Goal: Task Accomplishment & Management: Manage account settings

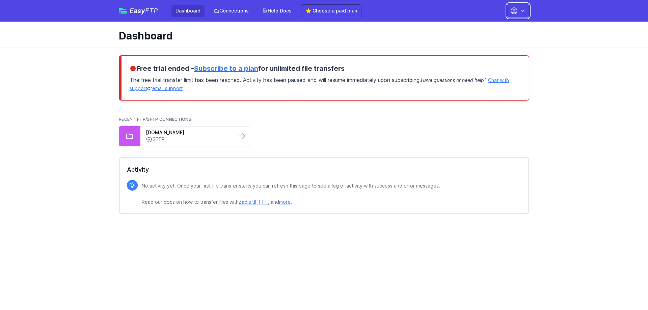
click at [519, 9] on button "button" at bounding box center [518, 11] width 22 height 14
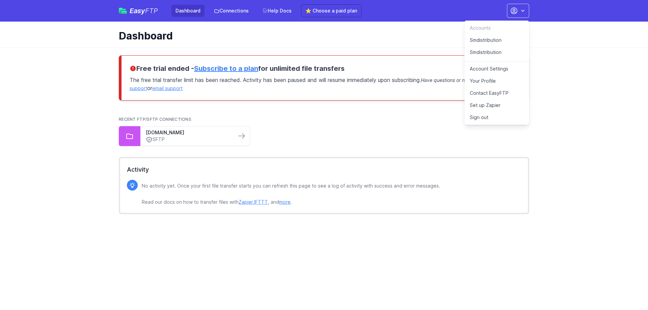
click at [483, 38] on link "Smdistribution" at bounding box center [496, 40] width 65 height 12
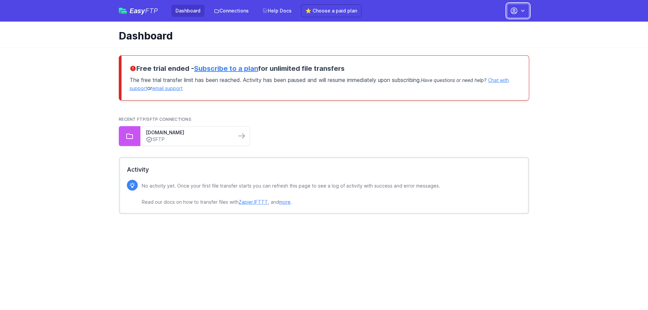
click at [525, 6] on button "button" at bounding box center [518, 11] width 22 height 14
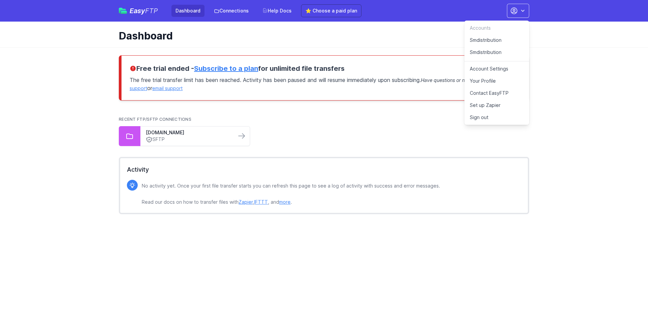
click at [501, 81] on link "Your Profile" at bounding box center [496, 81] width 65 height 12
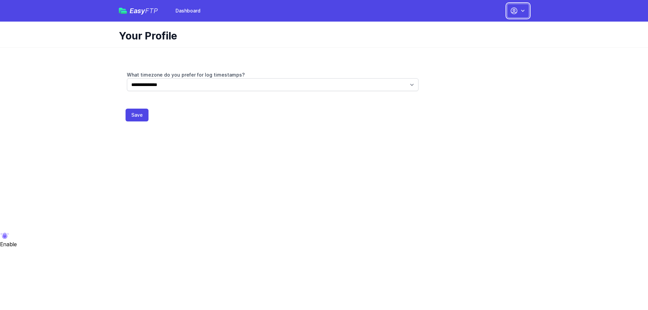
click at [515, 15] on button "button" at bounding box center [518, 11] width 22 height 14
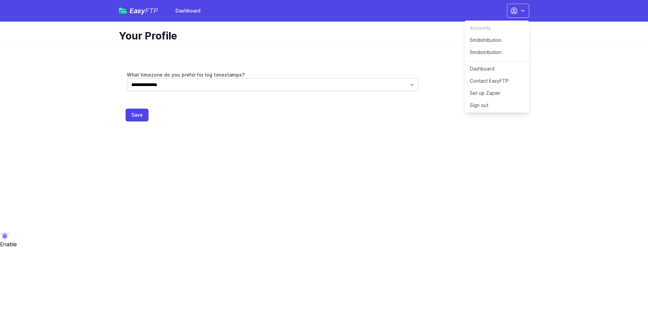
click at [502, 94] on link "Set up Zapier" at bounding box center [496, 93] width 65 height 12
click at [131, 8] on span "Easy FTP" at bounding box center [144, 10] width 28 height 7
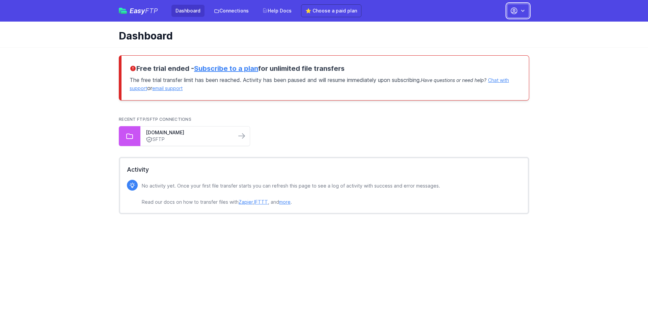
click at [518, 10] on icon "button" at bounding box center [514, 11] width 8 height 8
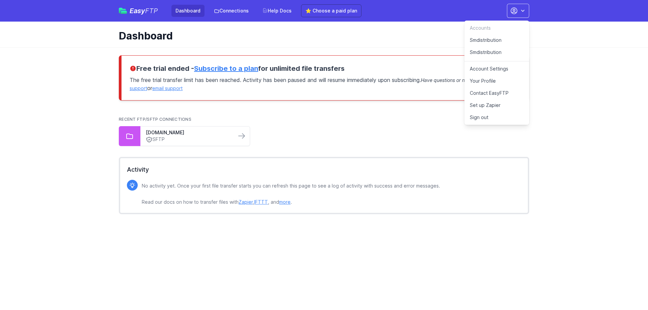
drag, startPoint x: 494, startPoint y: 216, endPoint x: 249, endPoint y: 158, distance: 251.4
click at [485, 216] on div "No activity yet. Once your first file transfer starts you can refresh this page…" at bounding box center [324, 198] width 394 height 37
click at [306, 134] on ul "[DOMAIN_NAME] SFTP" at bounding box center [324, 136] width 410 height 20
click at [331, 11] on link "⭐ Choose a paid plan" at bounding box center [331, 10] width 60 height 13
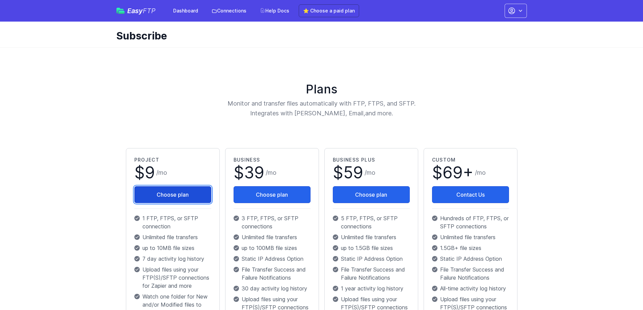
click at [181, 190] on button "Choose plan" at bounding box center [172, 194] width 77 height 17
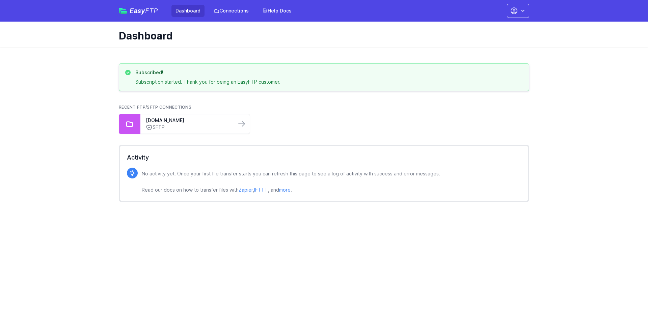
click at [485, 115] on ul "ftp02.newegg.com SFTP" at bounding box center [324, 124] width 410 height 20
drag, startPoint x: 165, startPoint y: 82, endPoint x: 181, endPoint y: 82, distance: 16.5
click at [181, 82] on p "Subscription started. Thank you for being an EasyFTP customer." at bounding box center [207, 82] width 145 height 7
copy p "started"
click at [539, 146] on div "Subscribed! Subscription started. Thank you for being an EasyFTP customer. Rece…" at bounding box center [324, 131] width 432 height 168
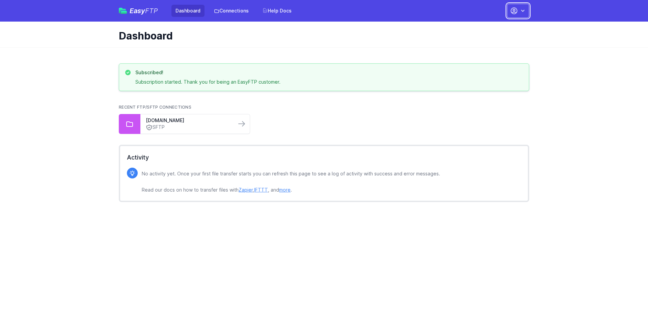
click at [527, 14] on button "button" at bounding box center [518, 11] width 22 height 14
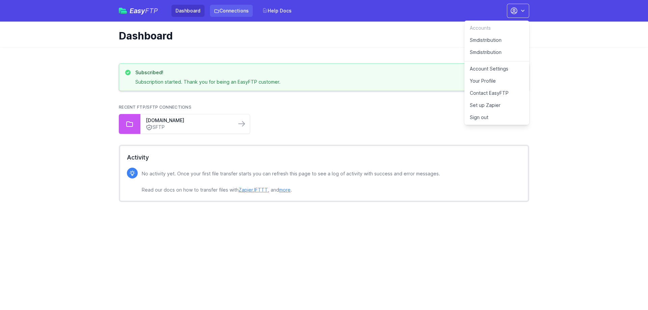
click at [226, 11] on link "Connections" at bounding box center [231, 11] width 43 height 12
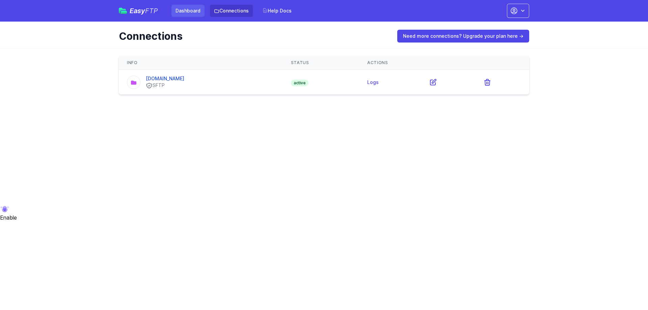
click at [200, 15] on link "Dashboard" at bounding box center [187, 11] width 33 height 12
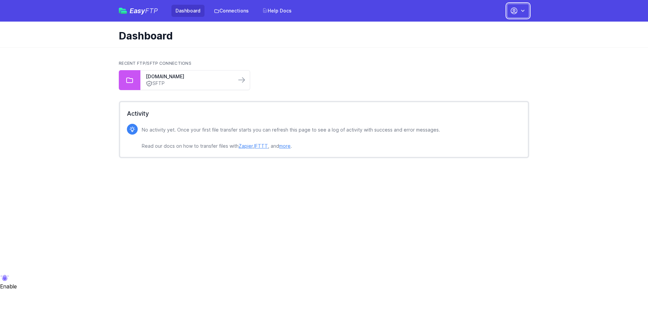
click at [515, 16] on button "button" at bounding box center [518, 11] width 22 height 14
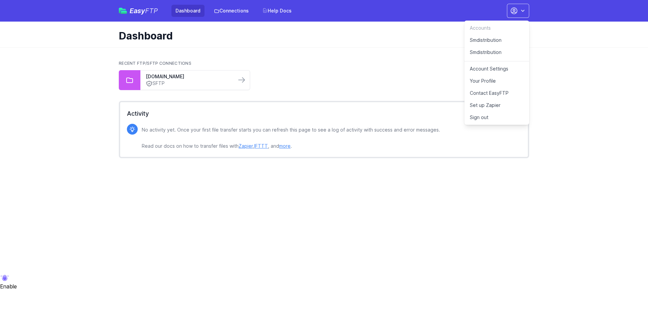
click at [487, 49] on link "Smdistribution" at bounding box center [496, 53] width 65 height 15
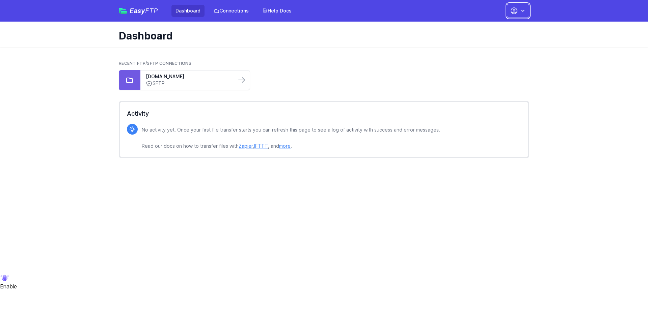
click at [516, 13] on icon "button" at bounding box center [514, 11] width 8 height 8
click at [490, 38] on link "Smdistribution" at bounding box center [496, 40] width 65 height 12
click at [516, 12] on icon "button" at bounding box center [514, 11] width 6 height 6
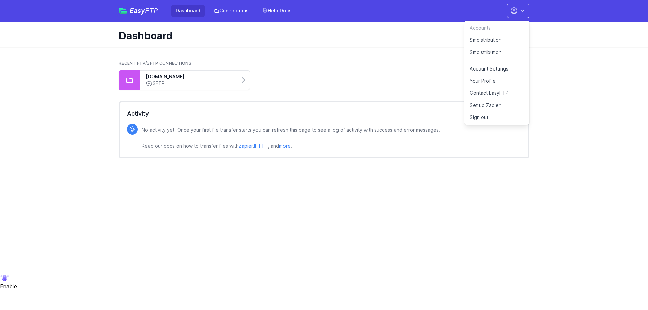
click at [494, 53] on link "Smdistribution" at bounding box center [496, 53] width 65 height 15
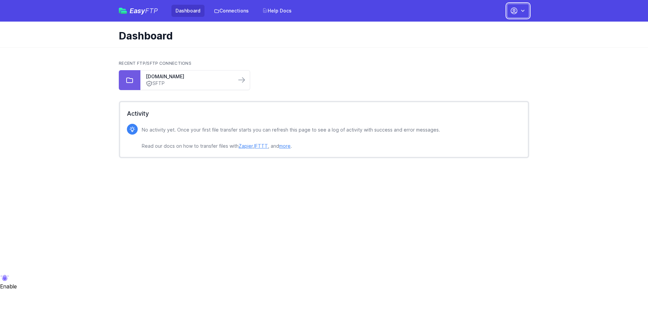
click at [523, 13] on icon "button" at bounding box center [522, 10] width 7 height 7
click at [499, 36] on link "Smdistribution" at bounding box center [496, 40] width 65 height 12
drag, startPoint x: 513, startPoint y: 6, endPoint x: 512, endPoint y: 13, distance: 7.1
click at [513, 6] on button "button" at bounding box center [518, 11] width 22 height 14
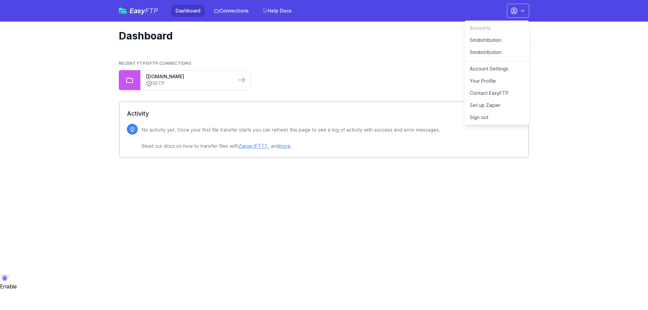
click at [362, 56] on div "Recent FTP/SFTP Connections [DOMAIN_NAME] SFTP" at bounding box center [324, 75] width 410 height 40
click at [513, 189] on html "Easy FTP Dashboard Connections Help Docs Accounts Smdistribution Smdistribution…" at bounding box center [324, 94] width 648 height 189
drag, startPoint x: 480, startPoint y: 148, endPoint x: 648, endPoint y: 61, distance: 189.4
click at [648, 81] on main "Recent FTP/SFTP Connections [DOMAIN_NAME] SFTP Activity No activity yet. Once y…" at bounding box center [324, 109] width 648 height 125
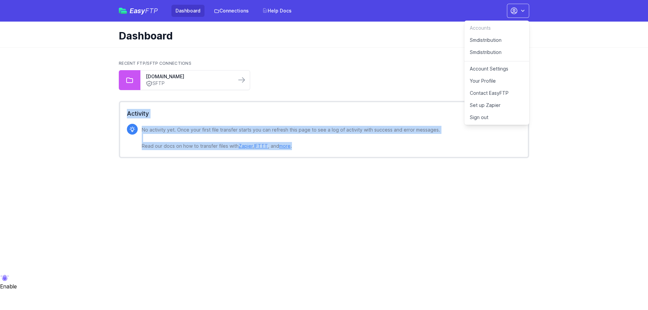
drag, startPoint x: 381, startPoint y: 140, endPoint x: 177, endPoint y: 128, distance: 203.9
click at [277, 153] on div "Easy FTP Dashboard Connections Help Docs Accounts Smdistribution Smdistribution…" at bounding box center [324, 86] width 648 height 172
click at [183, 189] on html "Easy FTP Dashboard Connections Help Docs Accounts Smdistribution Smdistribution…" at bounding box center [324, 94] width 648 height 189
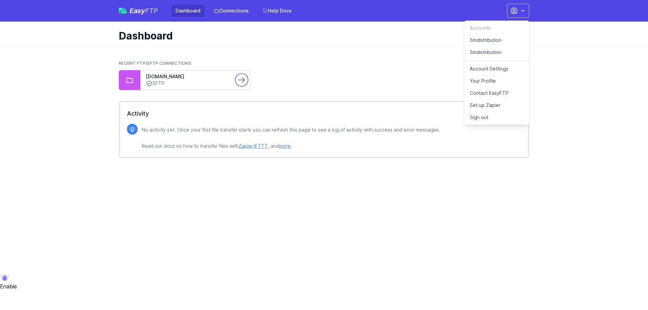
click at [238, 78] on icon at bounding box center [242, 80] width 8 height 8
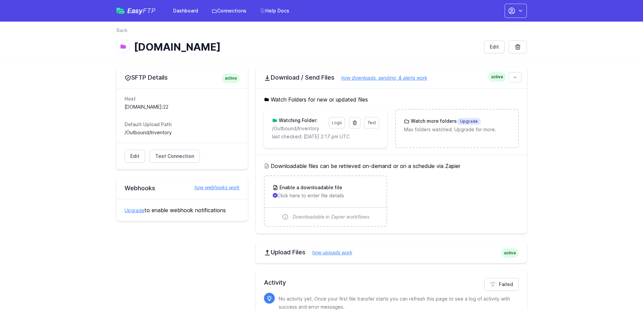
click at [139, 9] on span "Easy FTP" at bounding box center [141, 10] width 28 height 7
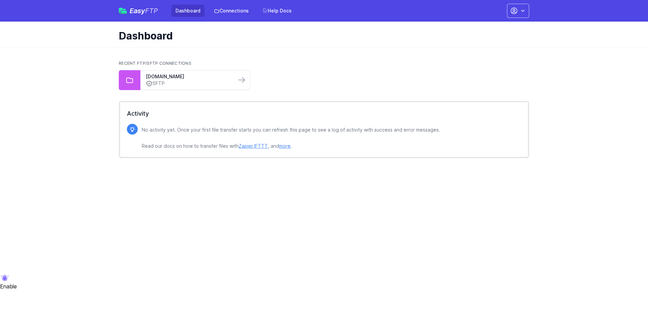
click at [499, 178] on html "Easy FTP Dashboard Connections Help Docs Accounts Smdistribution Smdistribution…" at bounding box center [324, 94] width 648 height 189
click at [522, 12] on icon "button" at bounding box center [522, 10] width 7 height 7
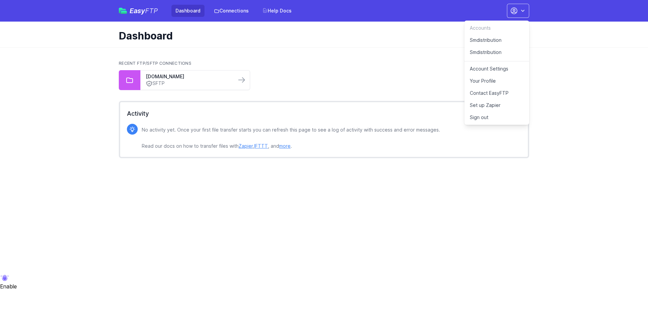
click at [487, 49] on link "Smdistribution" at bounding box center [496, 53] width 65 height 15
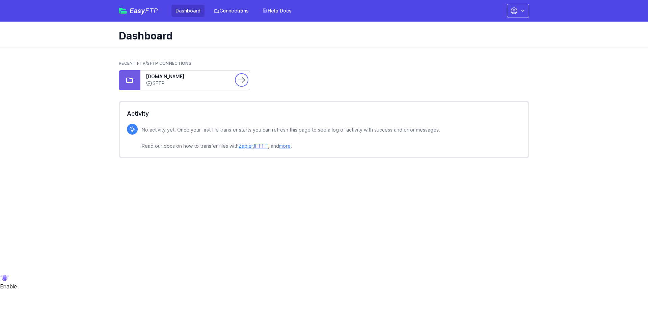
click at [242, 81] on icon at bounding box center [242, 80] width 8 height 8
click at [521, 18] on div "Easy FTP Dashboard Connections Help Docs Accounts Smdistribution Smdistribution…" at bounding box center [324, 11] width 410 height 22
drag, startPoint x: 519, startPoint y: 14, endPoint x: 515, endPoint y: 20, distance: 6.8
click at [519, 14] on button "button" at bounding box center [518, 11] width 22 height 14
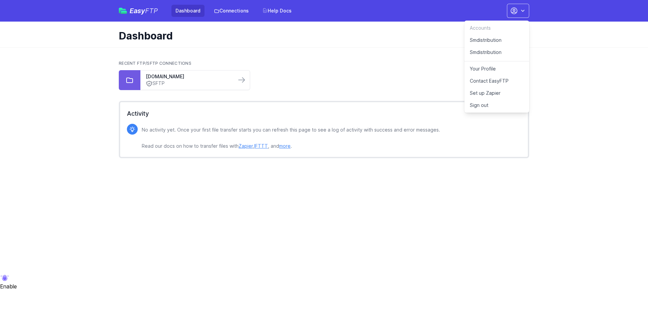
click at [495, 36] on link "Smdistribution" at bounding box center [496, 40] width 65 height 12
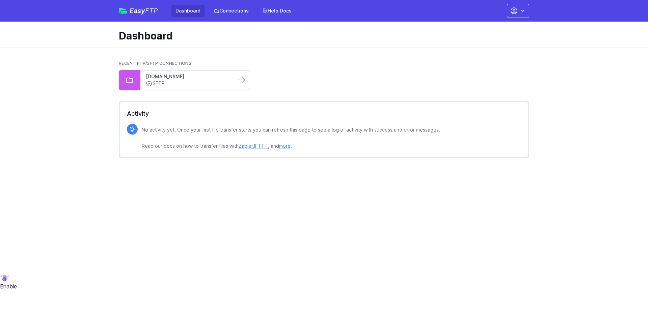
click at [229, 77] on link "[DOMAIN_NAME]" at bounding box center [188, 76] width 85 height 7
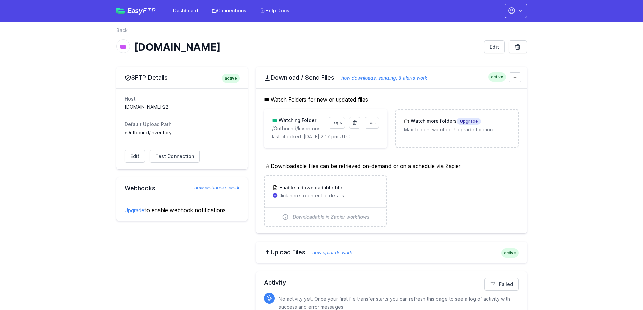
click at [558, 155] on main "SFTP Details active Host ftp02.newegg.com:22 Default Upload Path /Outbound/Inve…" at bounding box center [321, 200] width 643 height 283
click at [548, 101] on main "SFTP Details active Host ftp02.newegg.com:22 Default Upload Path /Outbound/Inve…" at bounding box center [321, 200] width 643 height 283
click at [136, 157] on link "Edit" at bounding box center [135, 156] width 21 height 13
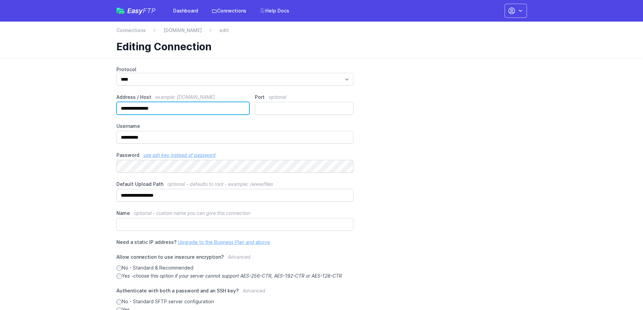
drag, startPoint x: 135, startPoint y: 108, endPoint x: 58, endPoint y: 108, distance: 77.6
click at [57, 108] on main "**********" at bounding box center [321, 225] width 643 height 334
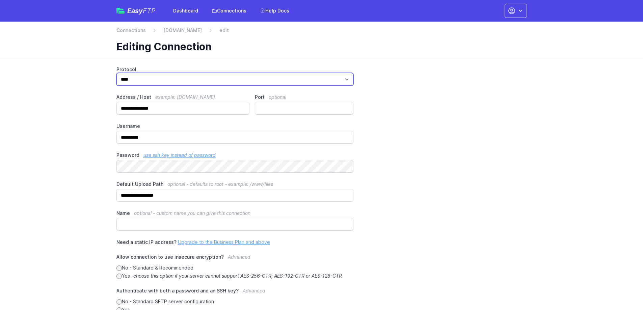
drag, startPoint x: 153, startPoint y: 76, endPoint x: 84, endPoint y: 79, distance: 69.2
click at [84, 79] on main "**********" at bounding box center [321, 225] width 643 height 334
select select "***"
click at [119, 73] on select "*** **** ****" at bounding box center [234, 79] width 237 height 13
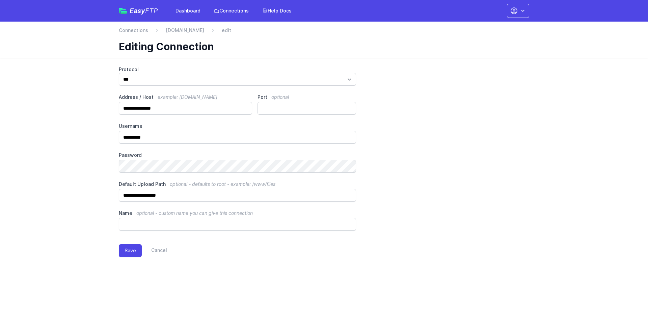
click at [523, 37] on div "back Connections [DOMAIN_NAME] edit Editing Connection" at bounding box center [324, 40] width 410 height 26
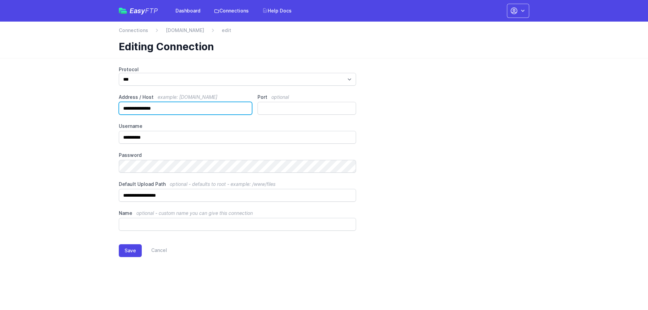
click at [171, 106] on input "**********" at bounding box center [185, 108] width 133 height 13
paste input "text"
click at [185, 113] on input "*********" at bounding box center [185, 108] width 133 height 13
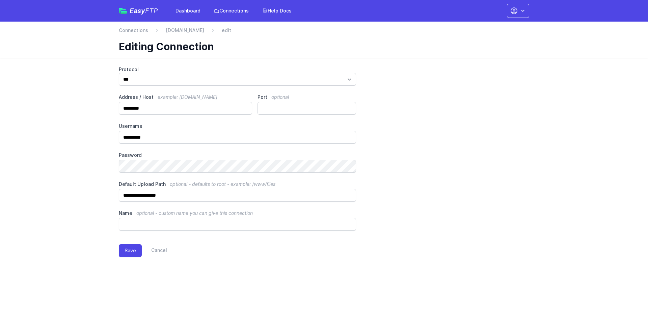
drag, startPoint x: 524, startPoint y: 151, endPoint x: 518, endPoint y: 150, distance: 6.4
click at [524, 151] on div "**********" at bounding box center [324, 148] width 410 height 165
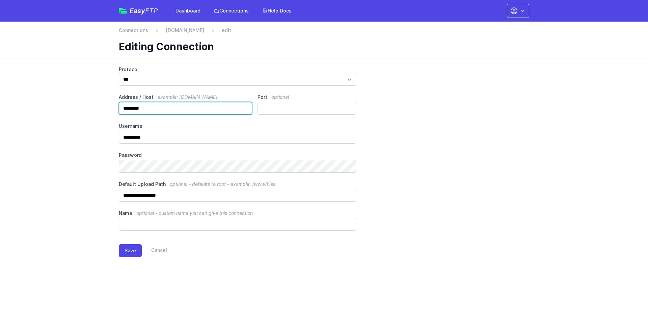
click at [168, 104] on input "*********" at bounding box center [185, 108] width 133 height 13
paste input "**********"
drag, startPoint x: 134, startPoint y: 109, endPoint x: 78, endPoint y: 117, distance: 56.9
click at [78, 117] on main "**********" at bounding box center [324, 167] width 648 height 218
type input "**********"
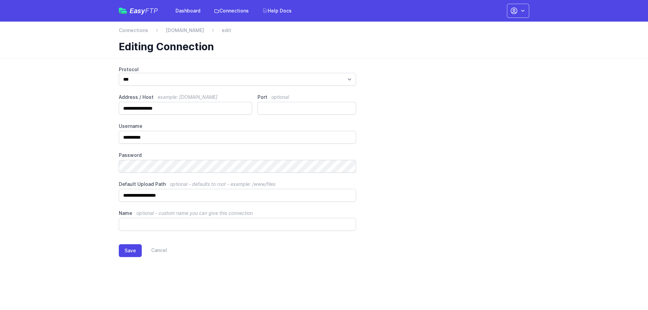
click at [491, 233] on div "Save Cancel" at bounding box center [324, 249] width 410 height 37
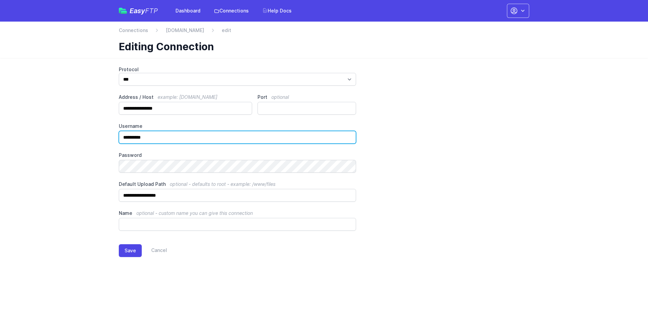
click at [187, 134] on input "**********" at bounding box center [237, 137] width 237 height 13
paste input "text"
type input "*********"
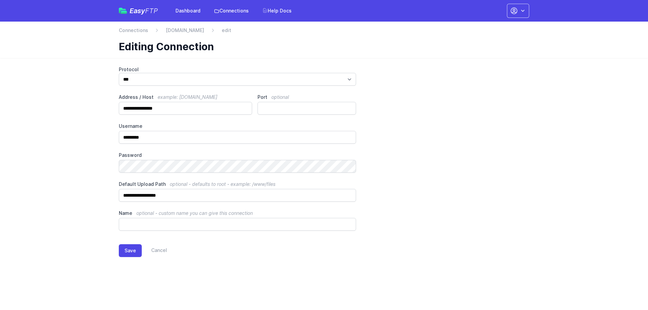
drag, startPoint x: 491, startPoint y: 218, endPoint x: 412, endPoint y: 209, distance: 79.9
click at [491, 218] on div "**********" at bounding box center [324, 148] width 410 height 165
click at [101, 172] on main "**********" at bounding box center [324, 167] width 648 height 218
click at [548, 134] on main "**********" at bounding box center [324, 167] width 648 height 218
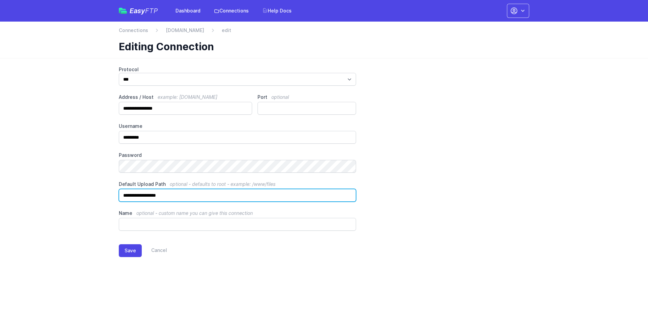
click at [192, 192] on input "**********" at bounding box center [237, 195] width 237 height 13
paste input "text"
type input "**********"
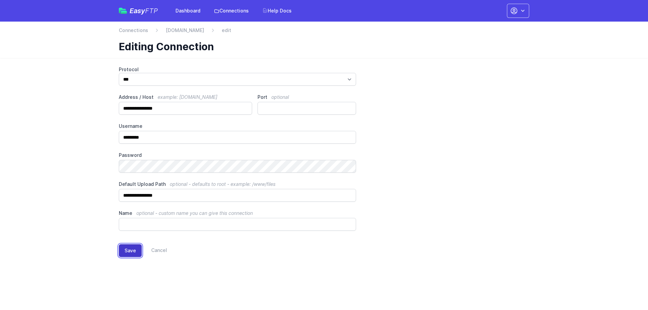
drag, startPoint x: 127, startPoint y: 250, endPoint x: 121, endPoint y: 250, distance: 5.8
click at [127, 250] on button "Save" at bounding box center [130, 250] width 23 height 13
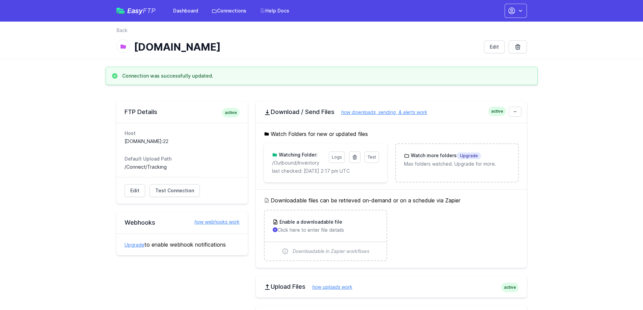
click at [309, 160] on p "/Outbound/Inventory" at bounding box center [298, 163] width 53 height 7
click at [335, 157] on link "Logs" at bounding box center [337, 157] width 16 height 11
click at [353, 158] on icon at bounding box center [355, 157] width 4 height 4
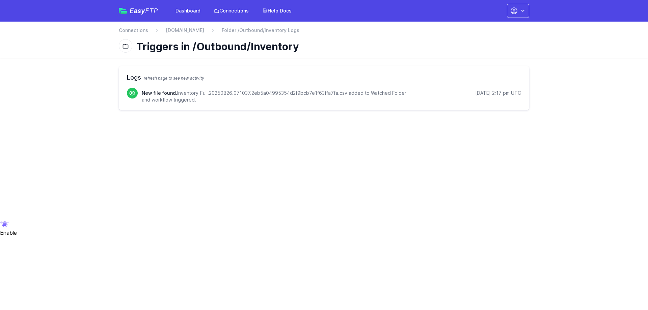
drag, startPoint x: 298, startPoint y: 164, endPoint x: 295, endPoint y: 163, distance: 3.8
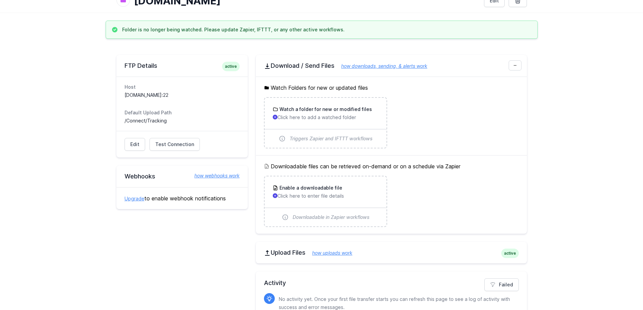
scroll to position [45, 0]
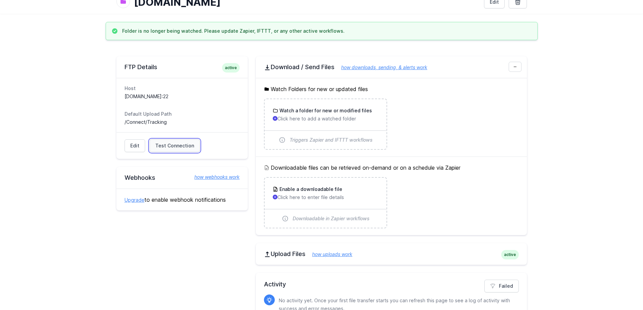
click at [176, 146] on span "Test Connection" at bounding box center [174, 145] width 39 height 7
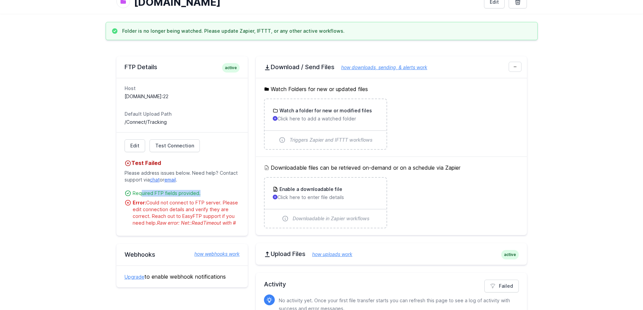
drag, startPoint x: 199, startPoint y: 195, endPoint x: 140, endPoint y: 195, distance: 58.4
click at [141, 195] on div "Required FTP fields provided." at bounding box center [186, 193] width 107 height 7
click at [140, 195] on div "Required FTP fields provided." at bounding box center [186, 193] width 107 height 7
drag, startPoint x: 234, startPoint y: 225, endPoint x: 134, endPoint y: 194, distance: 105.0
click at [134, 194] on ul "Required FTP fields provided. Error: Could not connect to FTP server. Please ed…" at bounding box center [182, 206] width 115 height 40
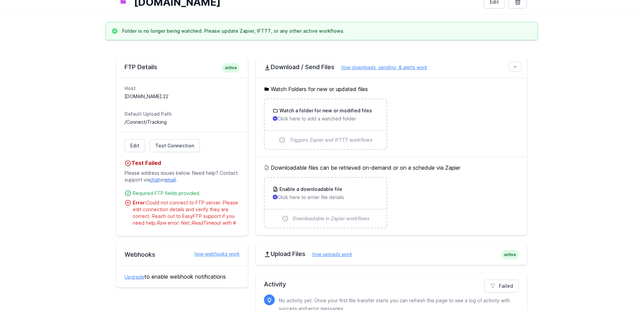
copy ul "equired FTP fields provided. Error: Could not connect to FTP server. Please edi…"
click at [202, 155] on div "Test Failed Please address issues below. Need help? Contact support via chat or…" at bounding box center [182, 189] width 115 height 74
click at [137, 146] on link "Edit" at bounding box center [135, 145] width 21 height 13
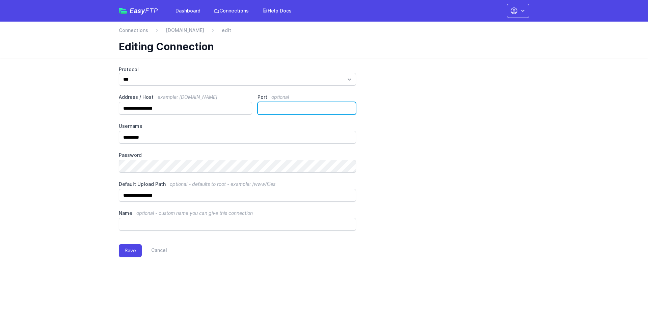
click at [292, 108] on input "**" at bounding box center [306, 108] width 99 height 13
type input "**"
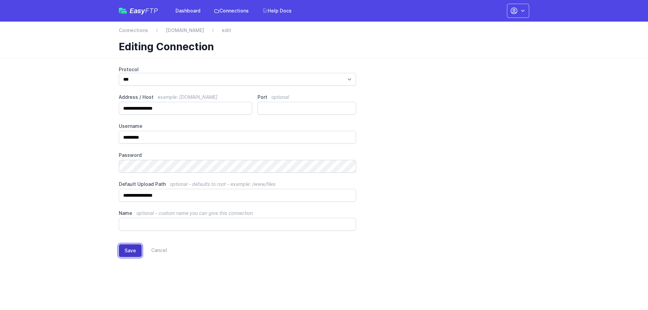
click at [128, 251] on button "Save" at bounding box center [130, 250] width 23 height 13
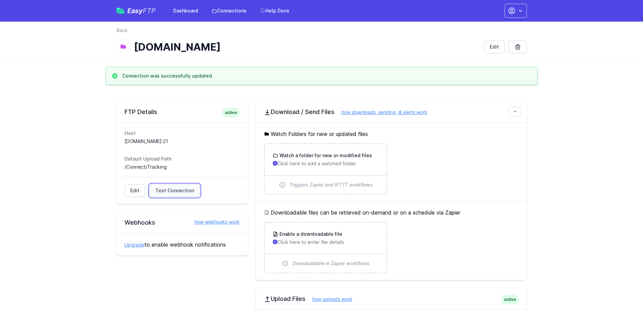
click at [173, 192] on span "Test Connection" at bounding box center [174, 190] width 39 height 7
click at [554, 110] on main "Connection was successfully updated. FTP Details active Host [DOMAIN_NAME]:21 D…" at bounding box center [321, 228] width 643 height 322
click at [135, 192] on link "Edit" at bounding box center [135, 191] width 21 height 13
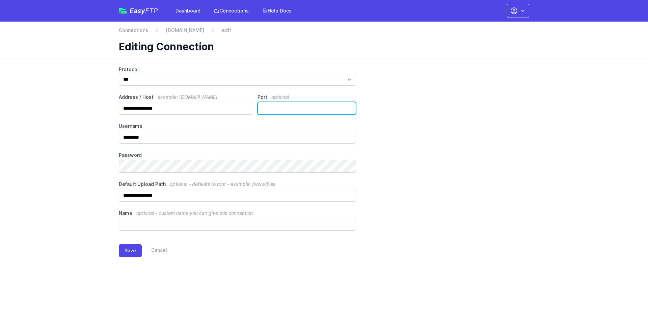
drag, startPoint x: 303, startPoint y: 102, endPoint x: 217, endPoint y: 113, distance: 86.4
click at [221, 111] on div "**********" at bounding box center [324, 148] width 410 height 165
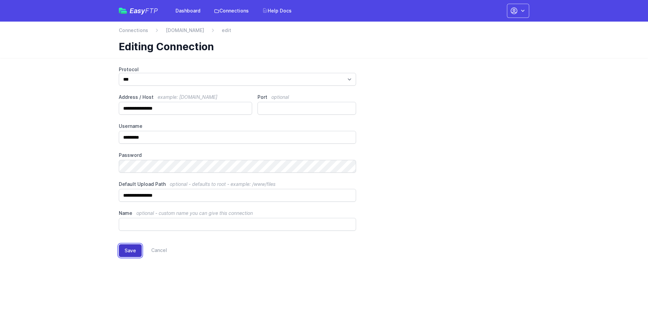
click at [126, 251] on button "Save" at bounding box center [130, 250] width 23 height 13
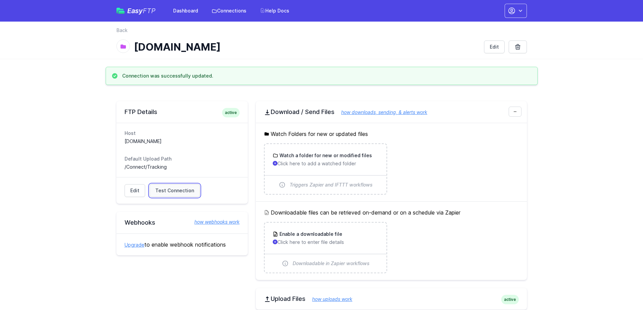
click at [168, 191] on span "Test Connection" at bounding box center [174, 190] width 39 height 7
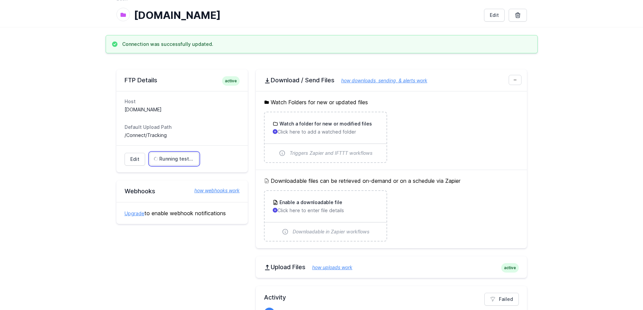
scroll to position [34, 0]
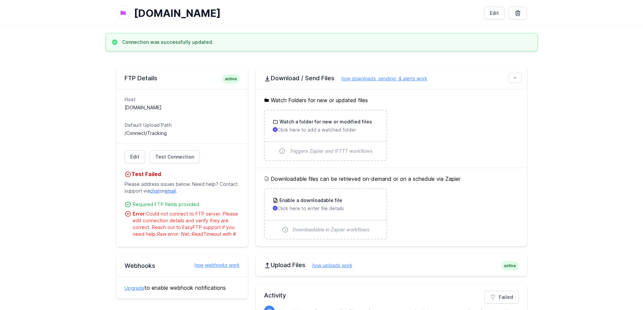
click at [541, 135] on main "Connection was successfully updated. FTP Details active Host stor.realhost.pro …" at bounding box center [321, 194] width 643 height 322
click at [133, 153] on link "Edit" at bounding box center [135, 157] width 21 height 13
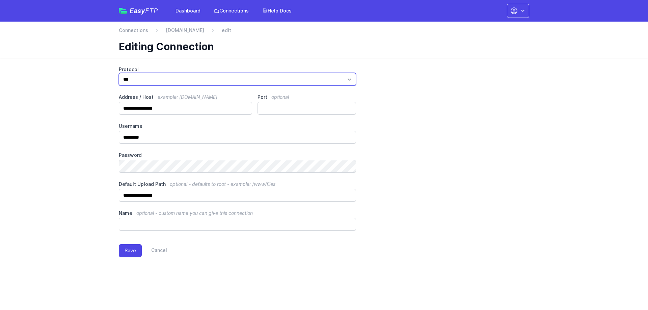
click at [208, 80] on select "*** **** ****" at bounding box center [237, 79] width 237 height 13
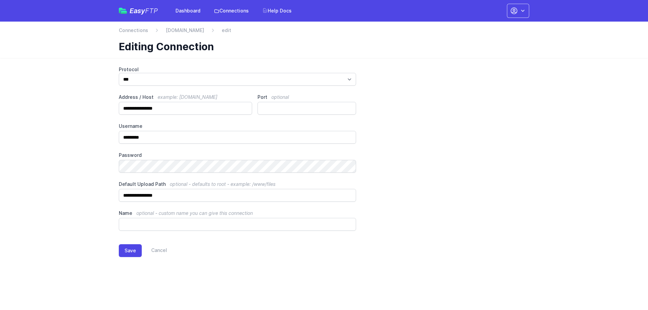
click at [511, 212] on div "**********" at bounding box center [324, 148] width 410 height 165
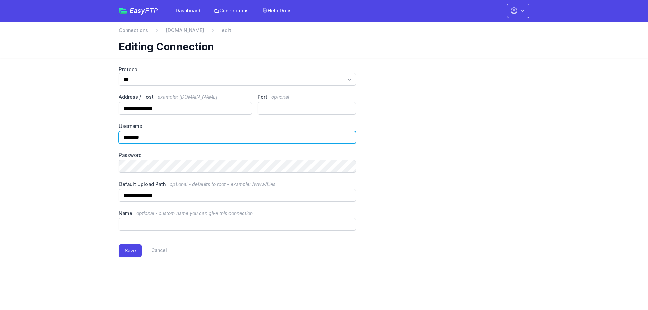
click at [169, 135] on input "*********" at bounding box center [237, 137] width 237 height 13
click at [124, 138] on input "*********" at bounding box center [237, 137] width 237 height 13
click at [168, 140] on input "*********" at bounding box center [237, 137] width 237 height 13
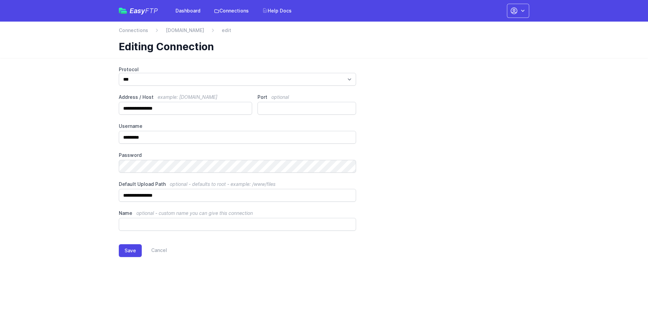
click at [97, 152] on main "**********" at bounding box center [324, 167] width 648 height 218
click at [133, 248] on button "Save" at bounding box center [130, 250] width 23 height 13
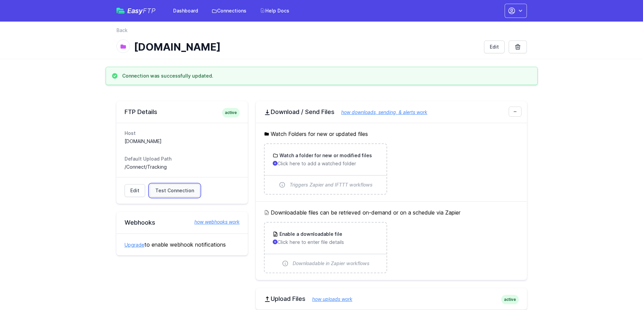
click at [174, 190] on span "Test Connection" at bounding box center [174, 190] width 39 height 7
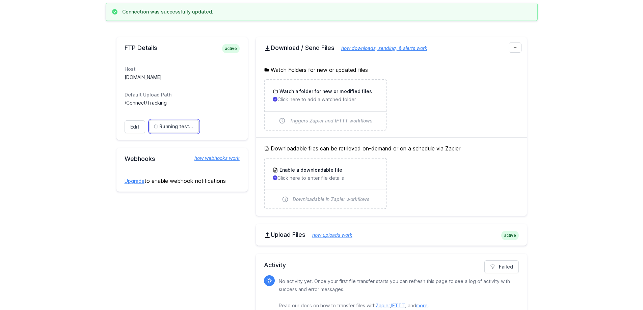
scroll to position [79, 0]
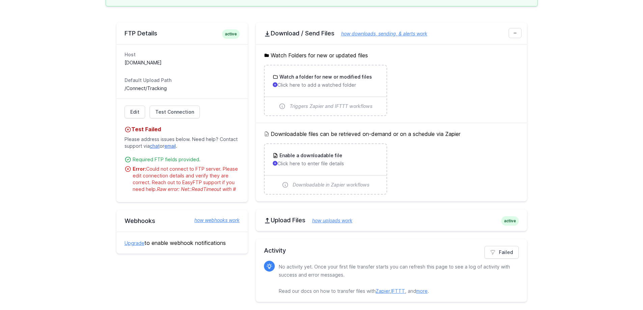
drag, startPoint x: 237, startPoint y: 193, endPoint x: 151, endPoint y: 184, distance: 85.9
click at [151, 184] on div "Edit Test Connection Test Failed Please address issues below. Need help? Contac…" at bounding box center [181, 151] width 131 height 104
click at [156, 184] on div "Error: Could not connect to FTP server. Please edit connection details and veri…" at bounding box center [186, 179] width 107 height 27
drag, startPoint x: 177, startPoint y: 191, endPoint x: 237, endPoint y: 189, distance: 59.7
click at [236, 190] on span "Raw error: Net::ReadTimeout with #" at bounding box center [196, 189] width 79 height 6
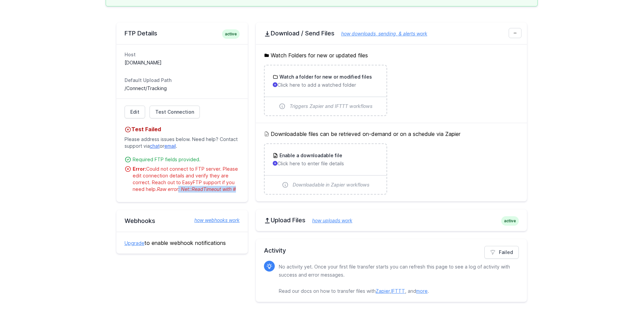
click at [237, 189] on div "Error: Could not connect to FTP server. Please edit connection details and veri…" at bounding box center [186, 179] width 107 height 27
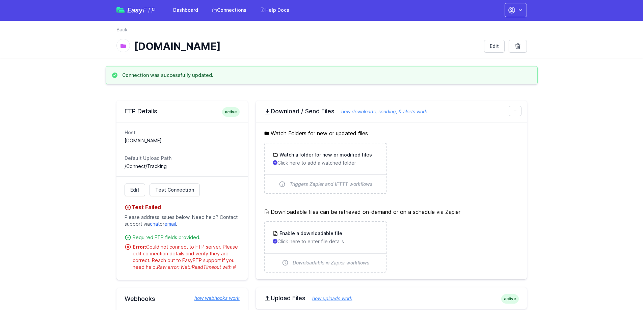
scroll to position [0, 0]
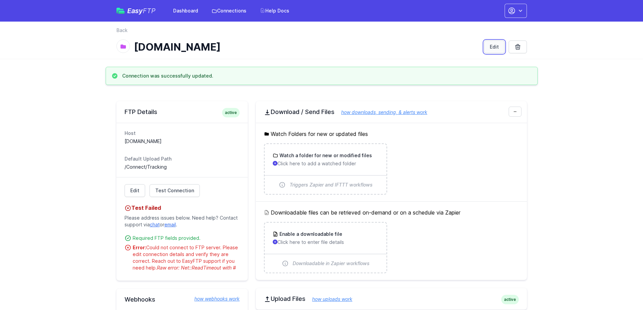
click at [496, 46] on link "Edit" at bounding box center [494, 46] width 21 height 13
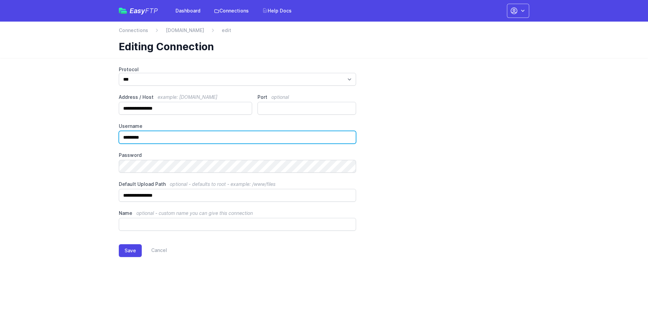
click at [167, 141] on input "*********" at bounding box center [237, 137] width 237 height 13
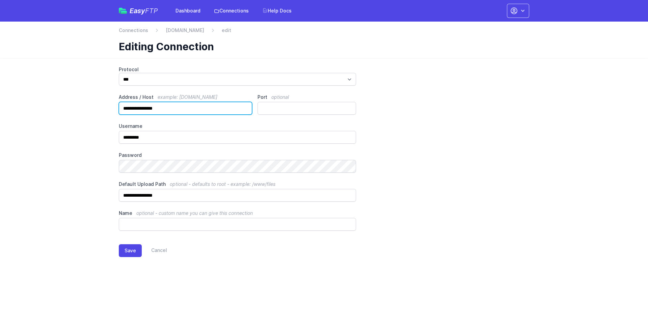
click at [182, 112] on input "**********" at bounding box center [185, 108] width 133 height 13
click at [128, 109] on input "**********" at bounding box center [185, 108] width 133 height 13
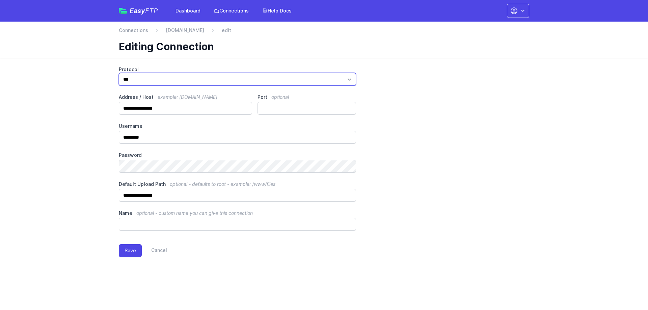
click at [184, 82] on select "*** **** ****" at bounding box center [237, 79] width 237 height 13
select select "****"
click at [119, 73] on select "*** **** ****" at bounding box center [237, 79] width 237 height 13
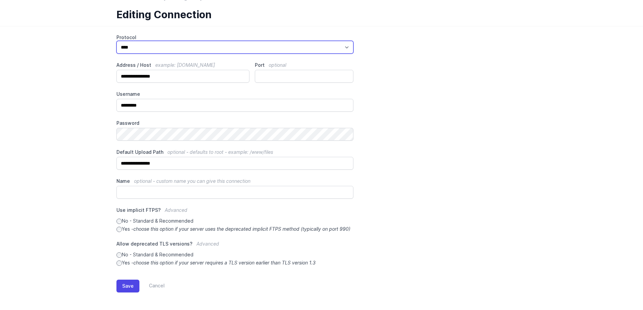
scroll to position [40, 0]
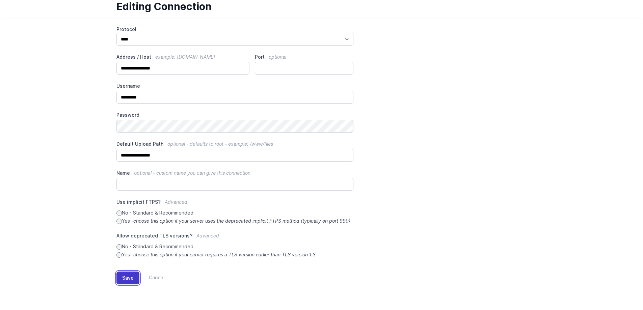
click at [120, 284] on button "Save" at bounding box center [127, 278] width 23 height 13
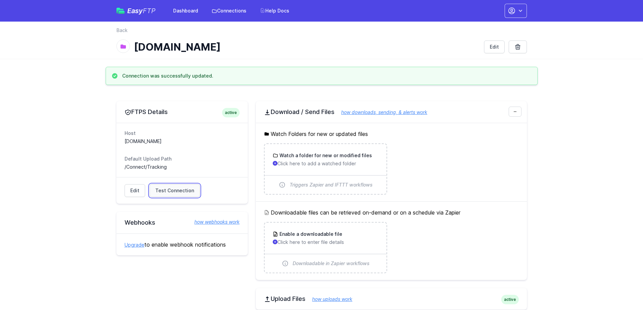
click at [168, 192] on span "Test Connection" at bounding box center [174, 190] width 39 height 7
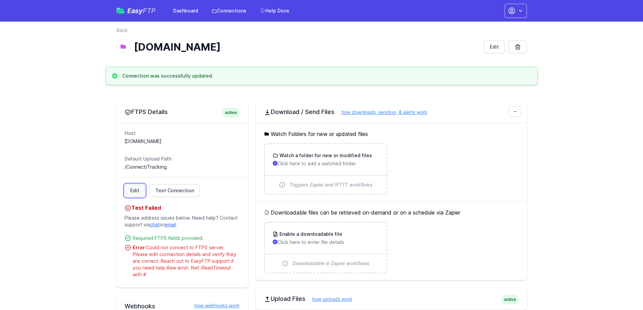
click at [129, 193] on link "Edit" at bounding box center [135, 190] width 21 height 13
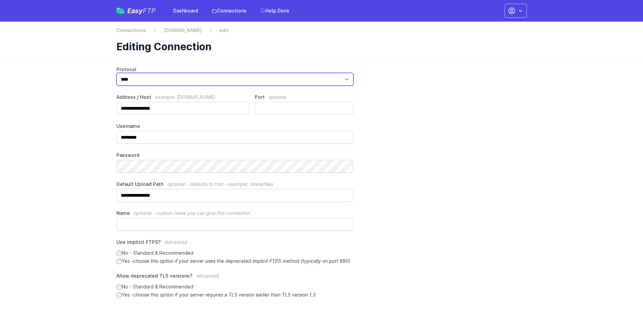
click at [197, 84] on select "*** **** ****" at bounding box center [234, 79] width 237 height 13
select select "***"
click at [119, 73] on select "*** **** ****" at bounding box center [234, 79] width 237 height 13
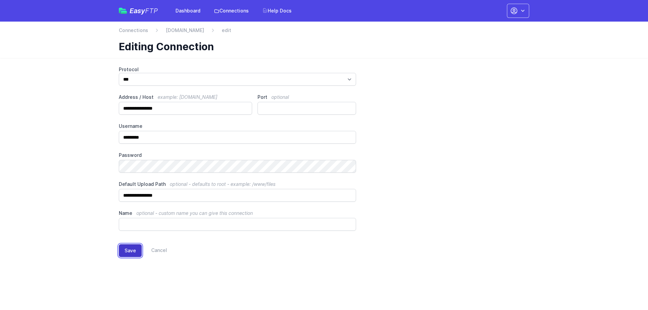
click at [132, 249] on button "Save" at bounding box center [130, 250] width 23 height 13
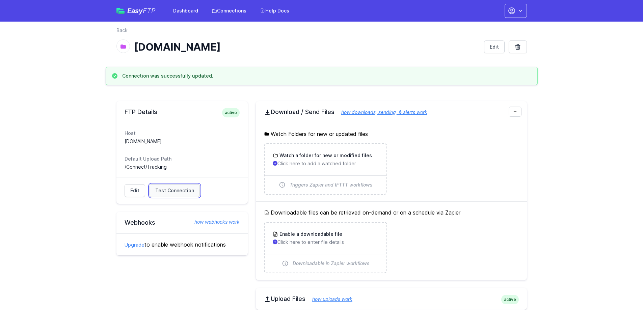
click at [167, 196] on link "Test Connection" at bounding box center [174, 190] width 50 height 13
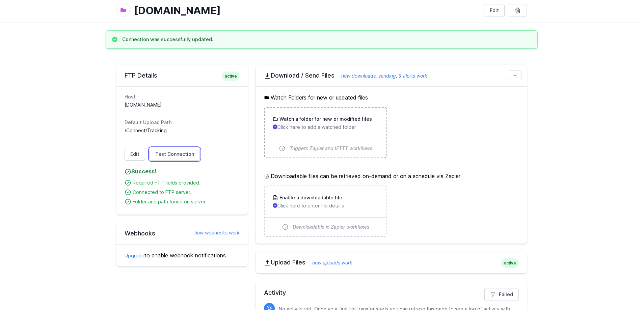
scroll to position [34, 0]
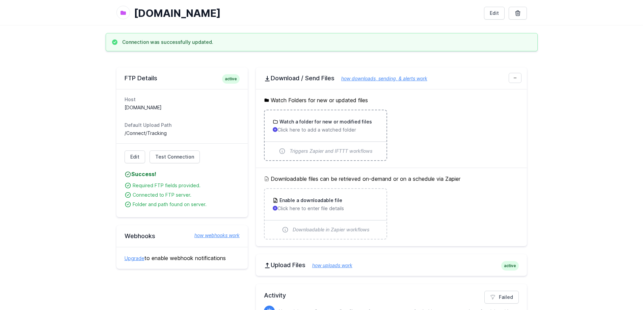
click at [378, 140] on div "Watch a folder for new or modified files Click here to add a watched folder" at bounding box center [326, 125] width 122 height 31
click at [355, 134] on div "Watch a folder for new or modified files Click here to add a watched folder" at bounding box center [326, 125] width 122 height 31
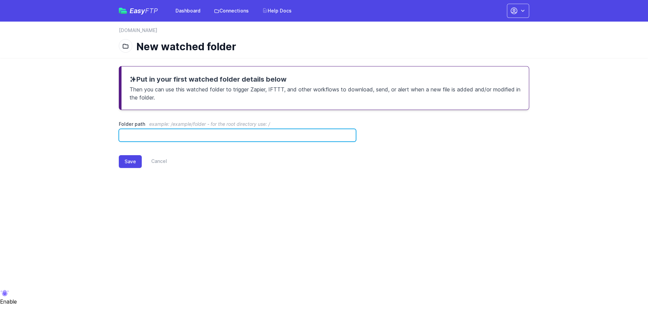
click at [250, 138] on input "Folder path example: /example/folder - for the root directory use: /" at bounding box center [237, 135] width 237 height 13
click at [269, 137] on input "Folder path example: /example/folder - for the root directory use: /" at bounding box center [237, 135] width 237 height 13
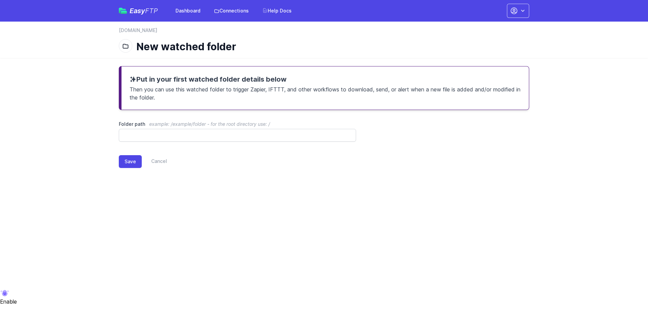
click at [529, 132] on div "Put in your first watched folder details below Then you can use this watched fo…" at bounding box center [324, 122] width 432 height 129
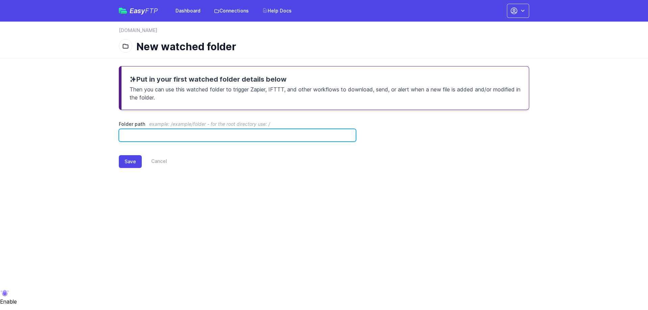
click at [236, 140] on input "Folder path example: /example/folder - for the root directory use: /" at bounding box center [237, 135] width 237 height 13
paste input "**********"
type input "**********"
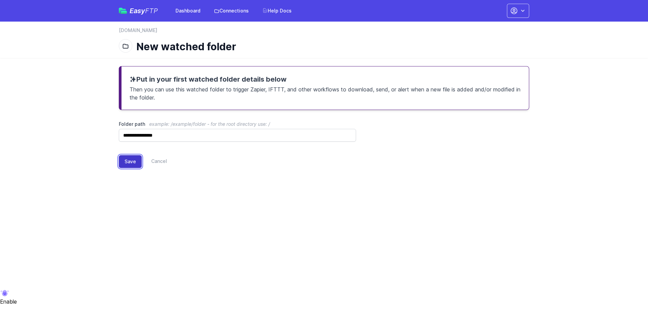
click at [134, 162] on button "Save" at bounding box center [130, 161] width 23 height 13
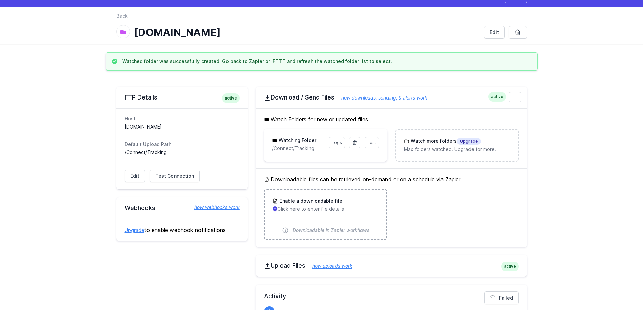
scroll to position [34, 0]
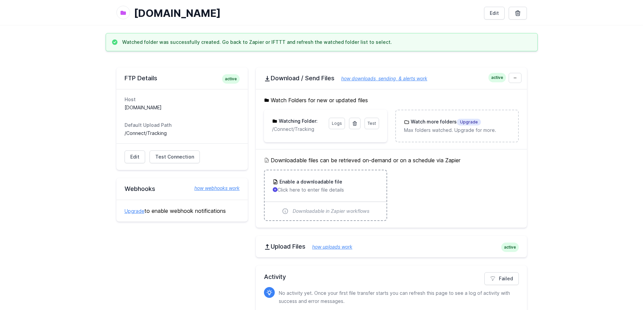
click at [338, 195] on div "Enable a downloadable file Click here to enter file details" at bounding box center [326, 185] width 122 height 31
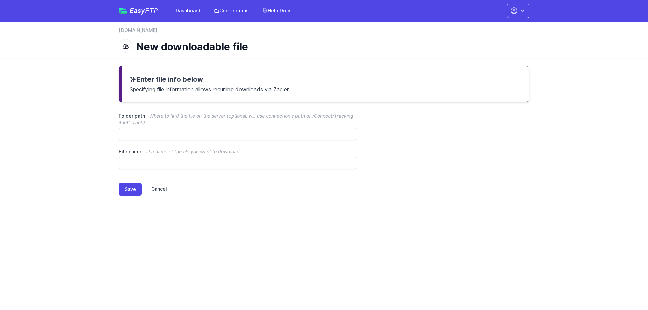
click at [162, 190] on link "Cancel" at bounding box center [154, 189] width 25 height 13
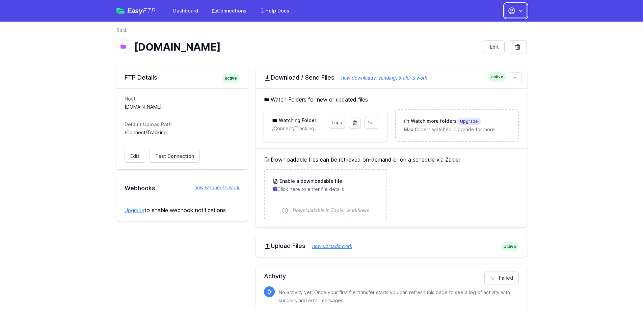
click at [507, 9] on button "button" at bounding box center [515, 11] width 22 height 14
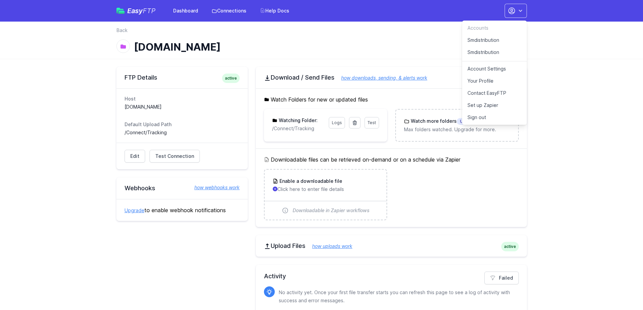
click at [494, 42] on link "Smdistribution" at bounding box center [494, 40] width 65 height 12
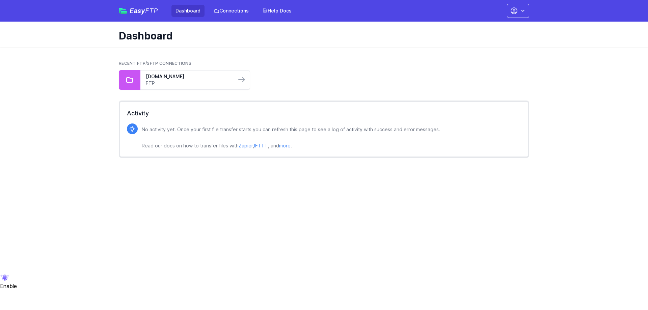
drag, startPoint x: 508, startPoint y: 18, endPoint x: 515, endPoint y: 15, distance: 8.2
click at [509, 18] on div "Easy FTP Dashboard Connections Help Docs Accounts Smdistribution Smdistribution…" at bounding box center [324, 11] width 410 height 22
click at [516, 15] on icon "button" at bounding box center [514, 11] width 8 height 8
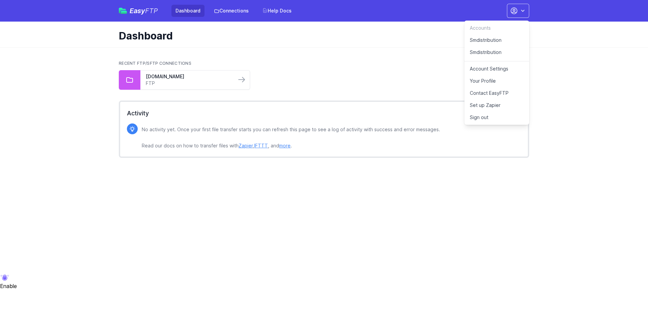
click at [496, 51] on link "Smdistribution" at bounding box center [496, 53] width 65 height 15
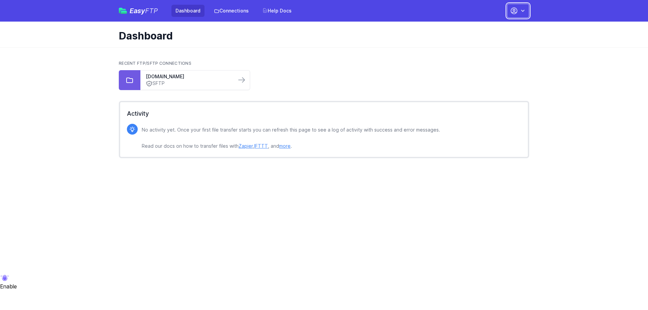
click at [519, 11] on icon "button" at bounding box center [522, 10] width 7 height 7
click at [493, 39] on link "Smdistribution" at bounding box center [496, 40] width 65 height 12
click at [505, 22] on div "Dashboard" at bounding box center [324, 35] width 432 height 26
click at [517, 10] on icon "button" at bounding box center [514, 11] width 6 height 6
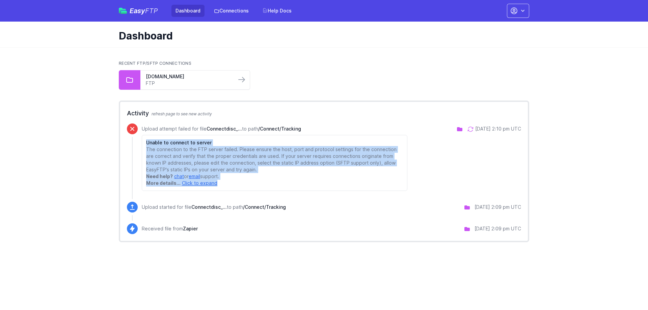
drag, startPoint x: 229, startPoint y: 187, endPoint x: 147, endPoint y: 144, distance: 92.7
click at [147, 144] on div "Unable to connect to server The connection to the FTP server failed. Please ens…" at bounding box center [275, 163] width 266 height 56
copy div "Unable to connect to server The connection to the FTP server failed. Please ens…"
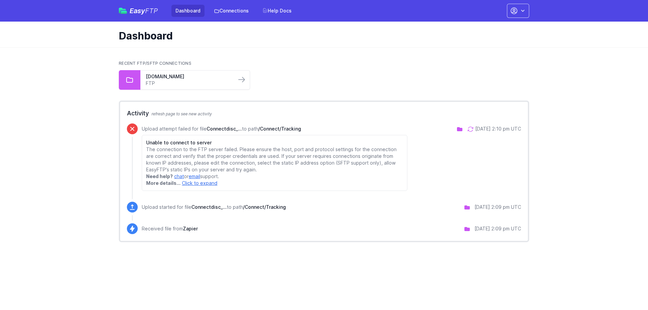
click at [555, 100] on main "Recent FTP/SFTP Connections stor.realhost.pro FTP Activity refresh page to see …" at bounding box center [324, 151] width 648 height 209
click at [208, 82] on link "FTP" at bounding box center [188, 83] width 85 height 7
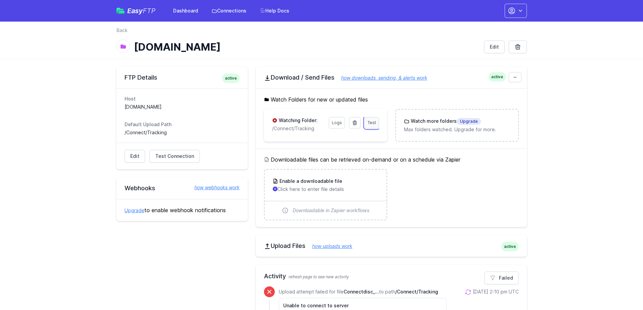
click at [378, 124] on link "Test" at bounding box center [371, 122] width 15 height 11
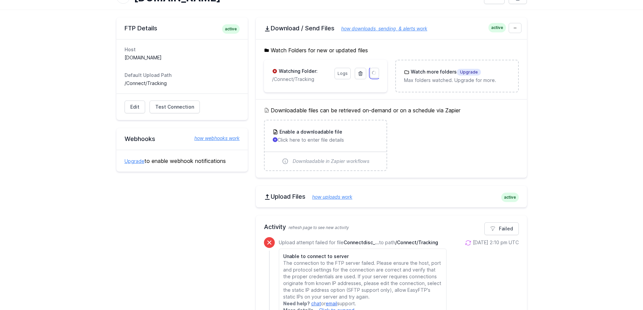
scroll to position [48, 0]
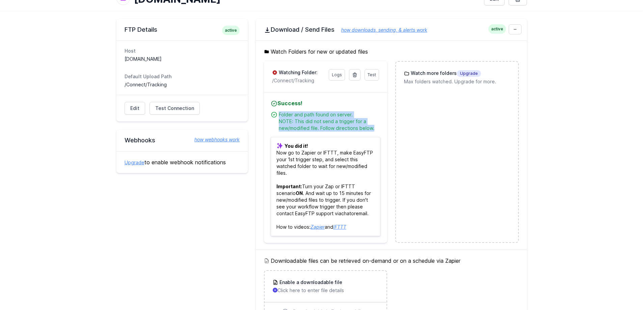
drag, startPoint x: 378, startPoint y: 129, endPoint x: 277, endPoint y: 116, distance: 102.1
click at [277, 116] on li "Folder and path found on server. NOTE: This did not send a trigger for a new/mo…" at bounding box center [326, 121] width 110 height 20
click at [273, 143] on p "You did it! Now go to Zapier or IFTTT, make EasyFTP your 1st trigger step, and …" at bounding box center [326, 186] width 110 height 99
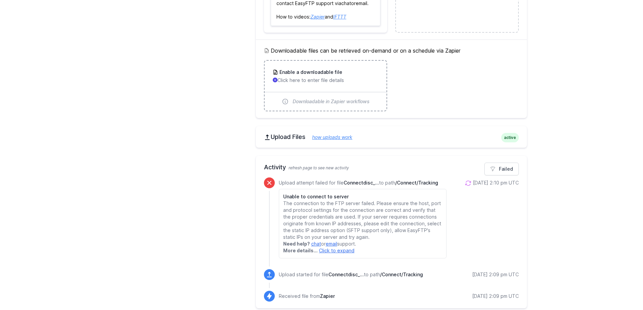
scroll to position [265, 0]
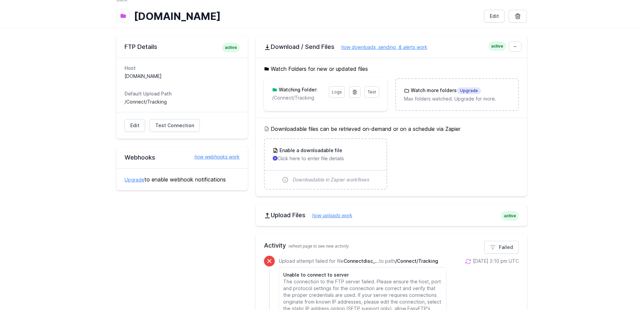
scroll to position [115, 0]
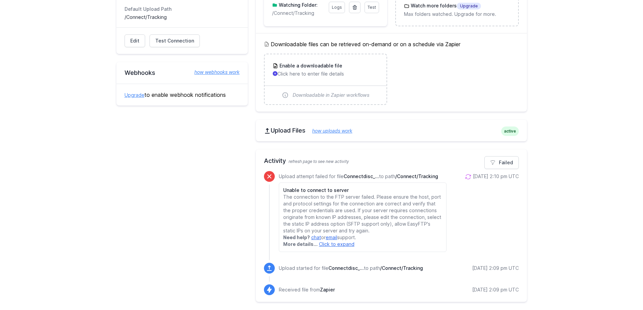
click at [346, 247] on p "More details... Click to expand The server responded with: Net::ReadTimeout wit…" at bounding box center [362, 244] width 159 height 7
click at [345, 244] on link "Click to expand" at bounding box center [336, 244] width 35 height 6
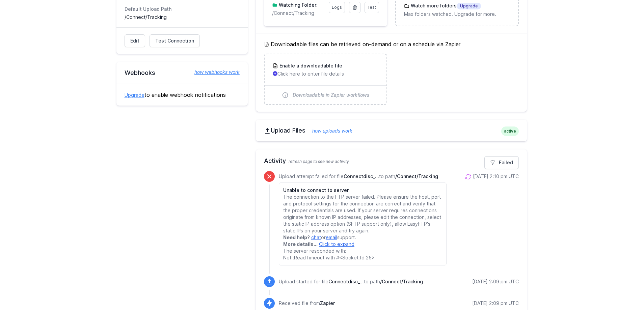
drag, startPoint x: 381, startPoint y: 258, endPoint x: 277, endPoint y: 192, distance: 123.4
click at [277, 192] on div "Upload attempt failed for file Connectdisc_... to path /Connect/Tracking Unable…" at bounding box center [391, 218] width 255 height 94
copy div "Unable to connect to server The connection to the FTP server failed. Please ens…"
click at [354, 225] on p "The connection to the FTP server failed. Please ensure the host, port and proto…" at bounding box center [362, 214] width 159 height 40
drag, startPoint x: 385, startPoint y: 254, endPoint x: 321, endPoint y: 262, distance: 64.2
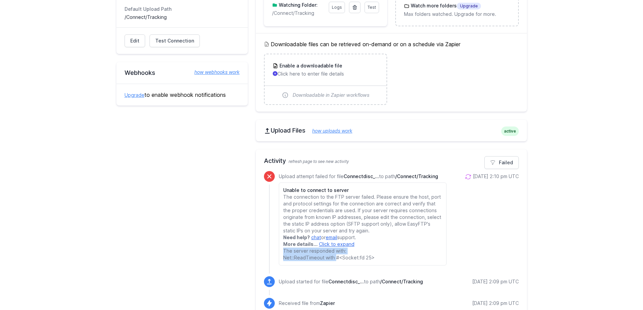
click at [321, 262] on div "Unable to connect to server The connection to the FTP server failed. Please ens…" at bounding box center [363, 224] width 168 height 83
click at [320, 262] on div "Unable to connect to server The connection to the FTP server failed. Please ens…" at bounding box center [363, 224] width 168 height 83
drag, startPoint x: 384, startPoint y: 261, endPoint x: 280, endPoint y: 260, distance: 103.6
click at [280, 260] on div "Unable to connect to server The connection to the FTP server failed. Please ens…" at bounding box center [363, 224] width 168 height 83
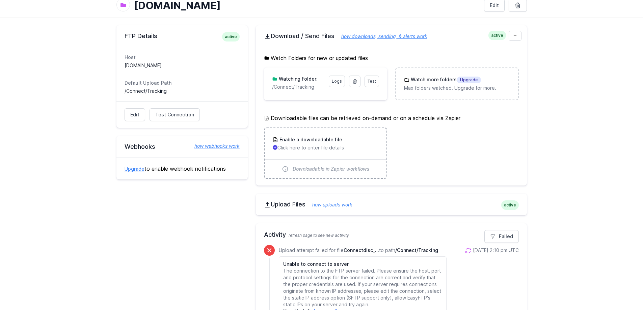
scroll to position [14, 0]
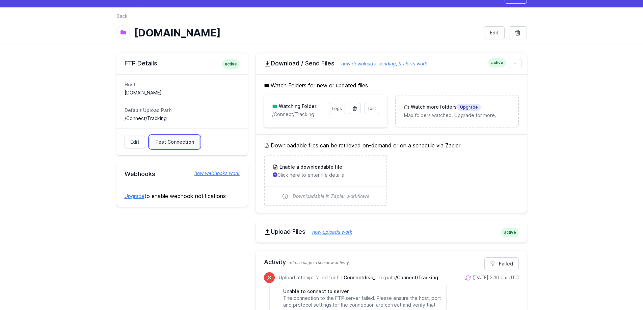
click at [176, 143] on span "Test Connection" at bounding box center [174, 142] width 39 height 7
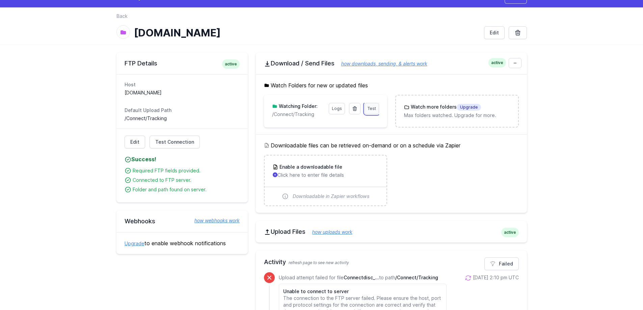
click at [373, 109] on span "Test" at bounding box center [371, 108] width 8 height 5
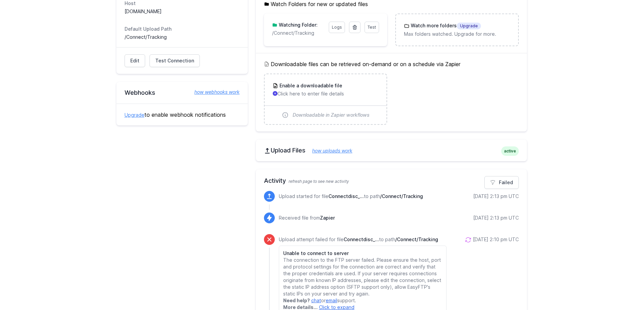
scroll to position [101, 0]
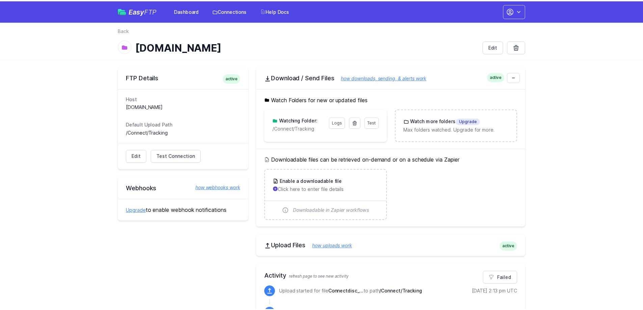
scroll to position [101, 0]
